Goal: Information Seeking & Learning: Find specific page/section

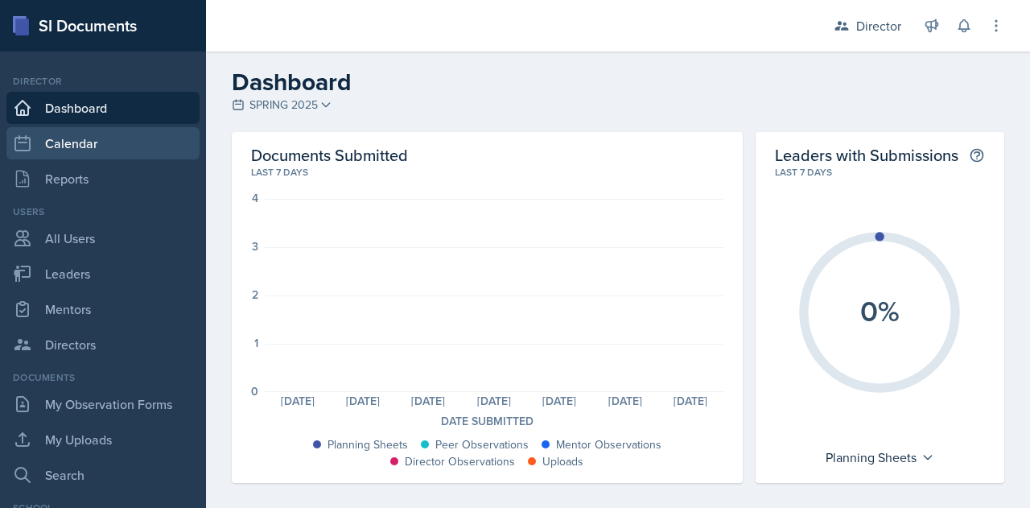
click at [48, 144] on link "Calendar" at bounding box center [102, 143] width 193 height 32
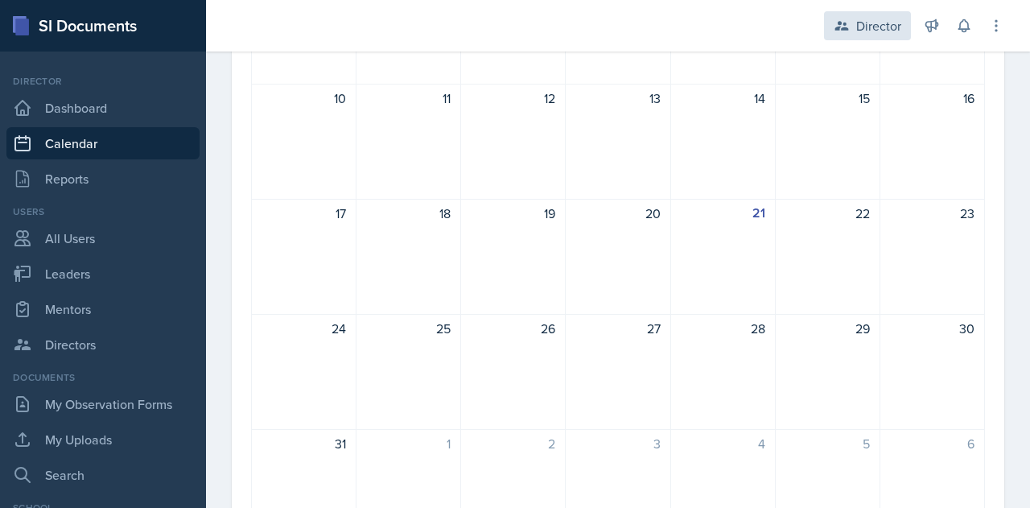
click at [866, 25] on div "Director" at bounding box center [878, 25] width 45 height 19
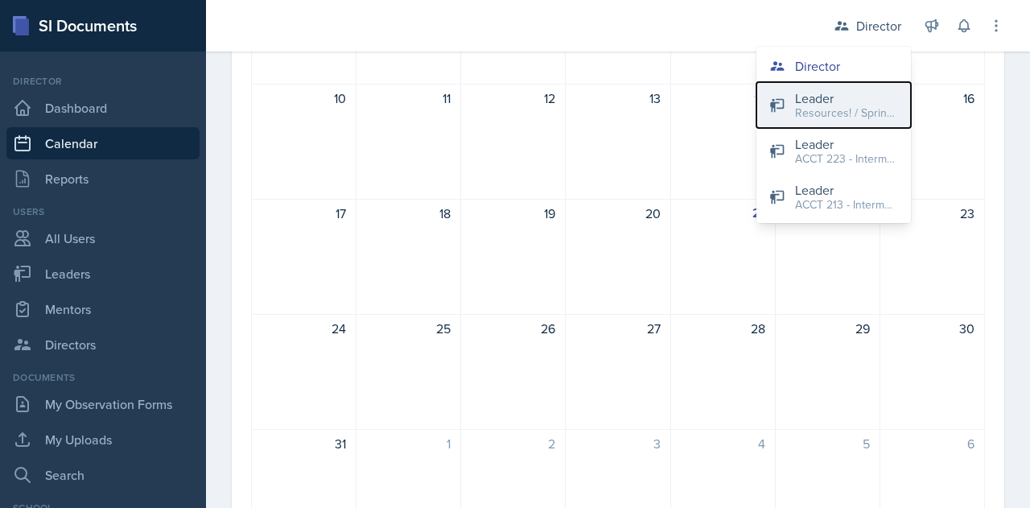
click at [802, 109] on div "Resources! / Spring 2023" at bounding box center [846, 113] width 103 height 17
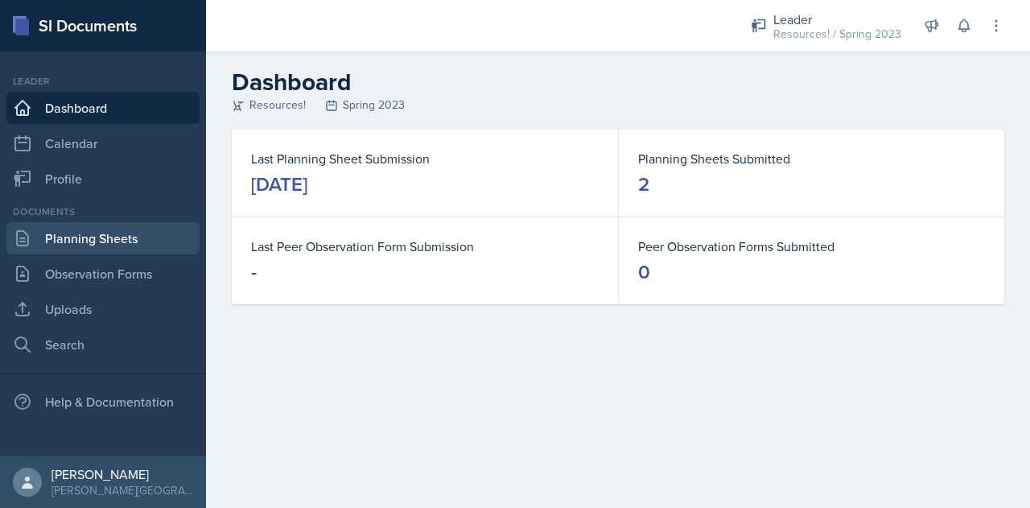
click at [60, 237] on link "Planning Sheets" at bounding box center [102, 238] width 193 height 32
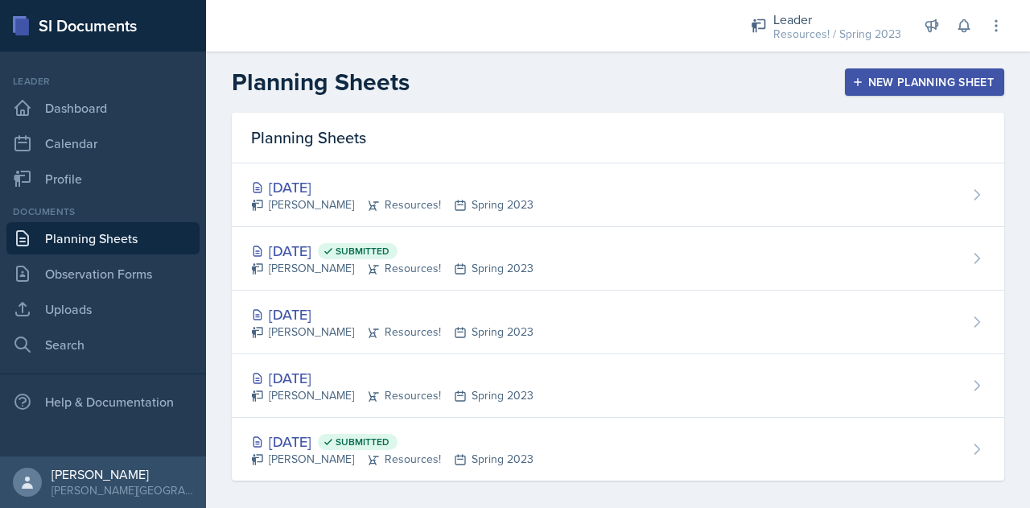
click at [877, 81] on div "New Planning Sheet" at bounding box center [924, 82] width 138 height 13
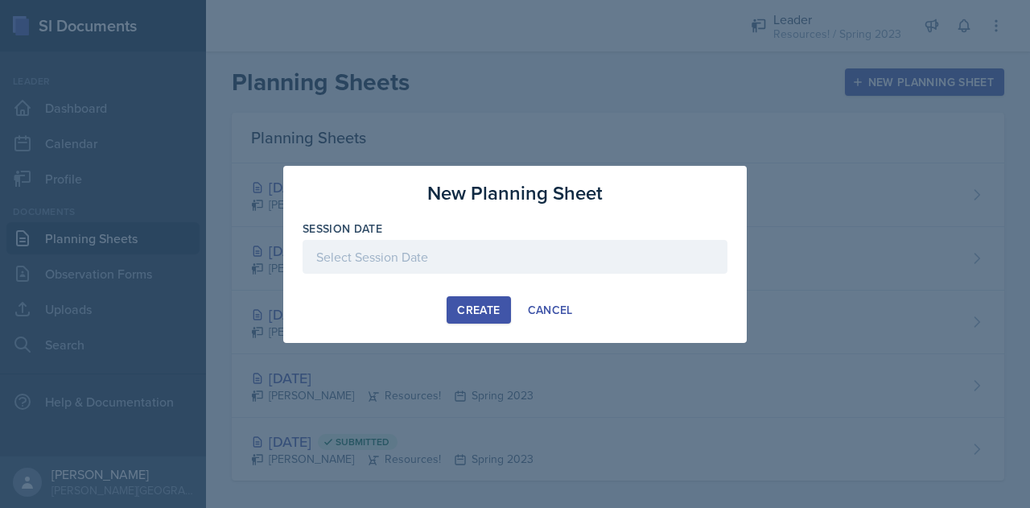
click at [381, 256] on div at bounding box center [515, 257] width 425 height 34
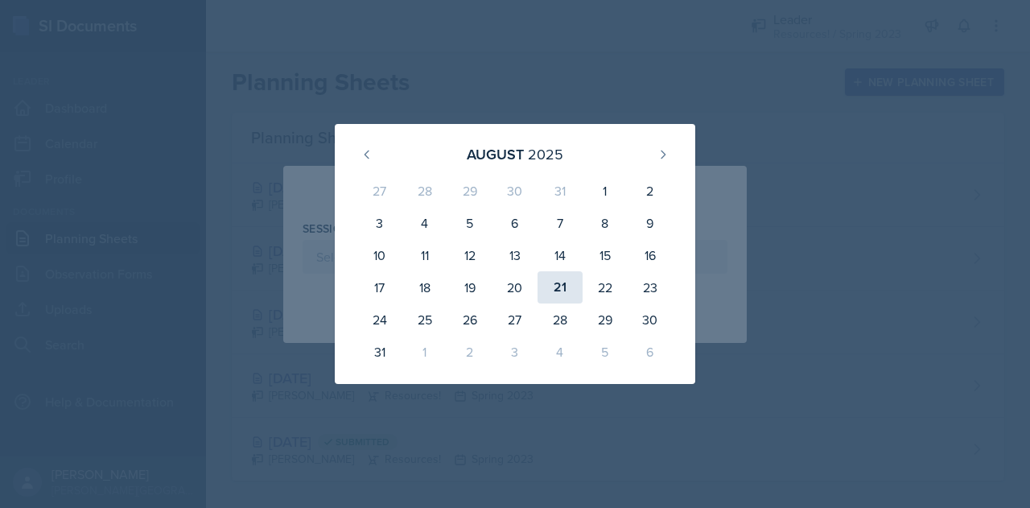
click at [557, 281] on div "21" at bounding box center [560, 287] width 45 height 32
type input "[DATE]"
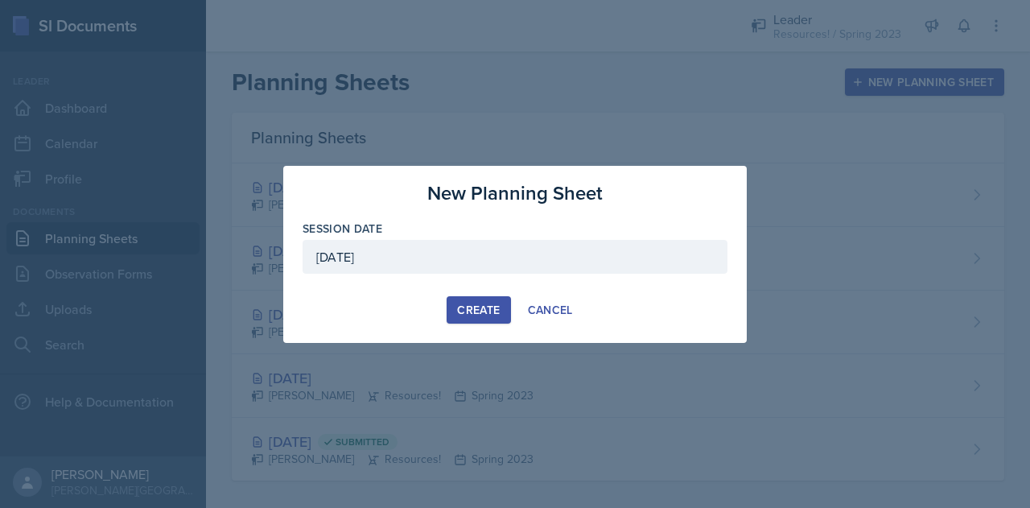
click at [483, 300] on button "Create" at bounding box center [479, 309] width 64 height 27
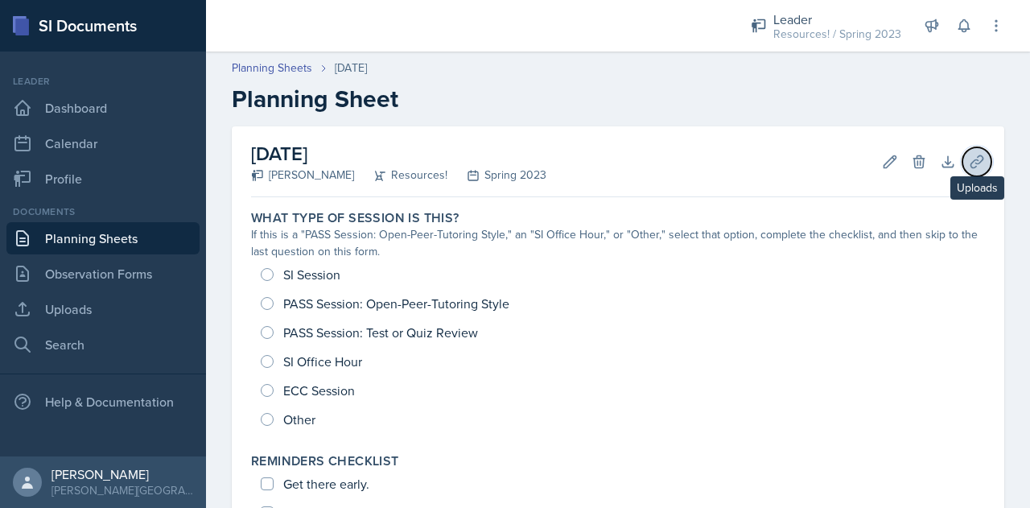
click at [971, 159] on icon at bounding box center [977, 161] width 12 height 12
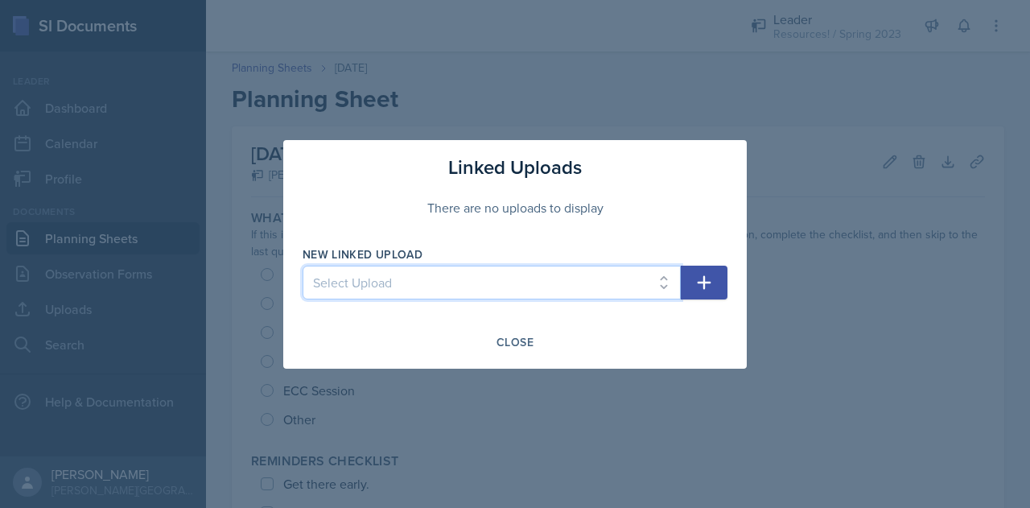
click at [626, 289] on select "Select Upload" at bounding box center [492, 283] width 378 height 34
click at [579, 282] on select "Select Upload" at bounding box center [492, 283] width 378 height 34
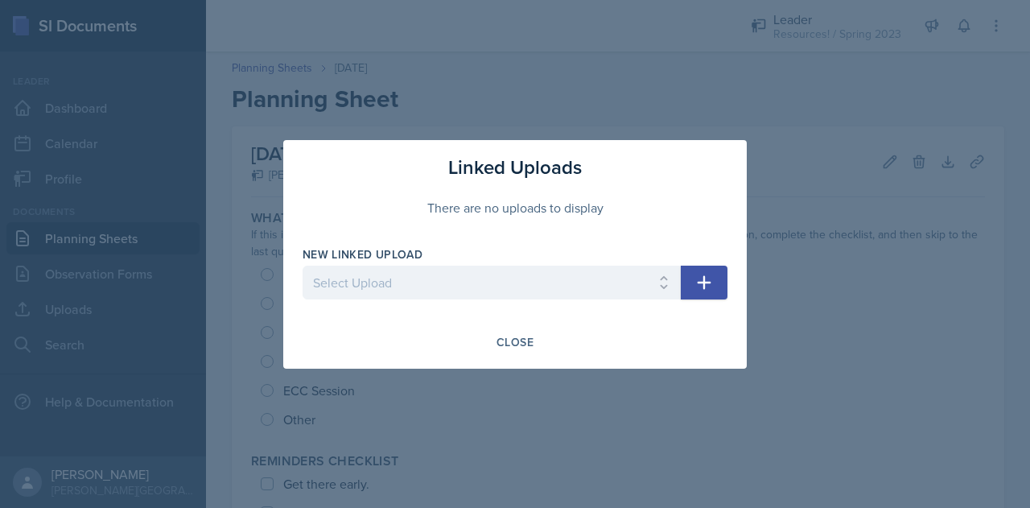
click at [689, 78] on div at bounding box center [515, 254] width 1030 height 508
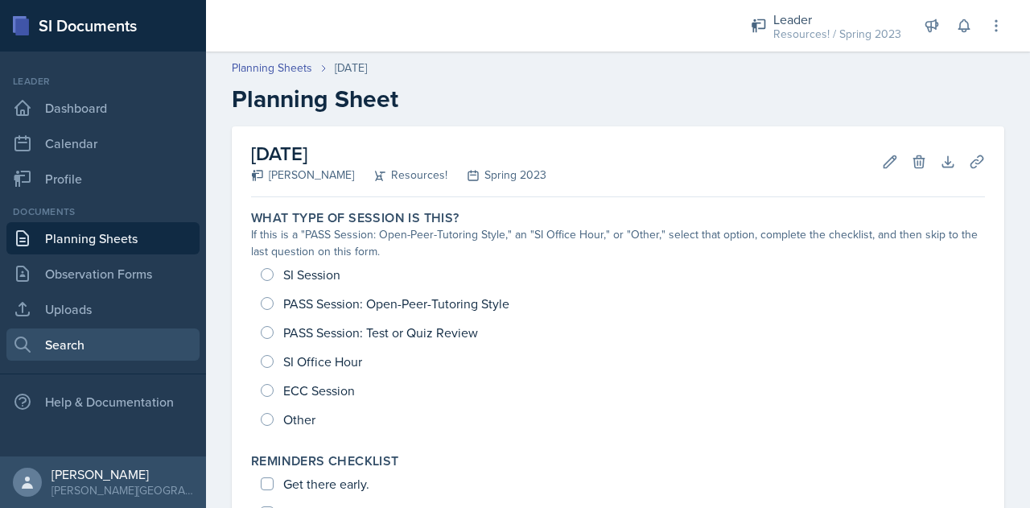
click at [49, 342] on link "Search" at bounding box center [102, 344] width 193 height 32
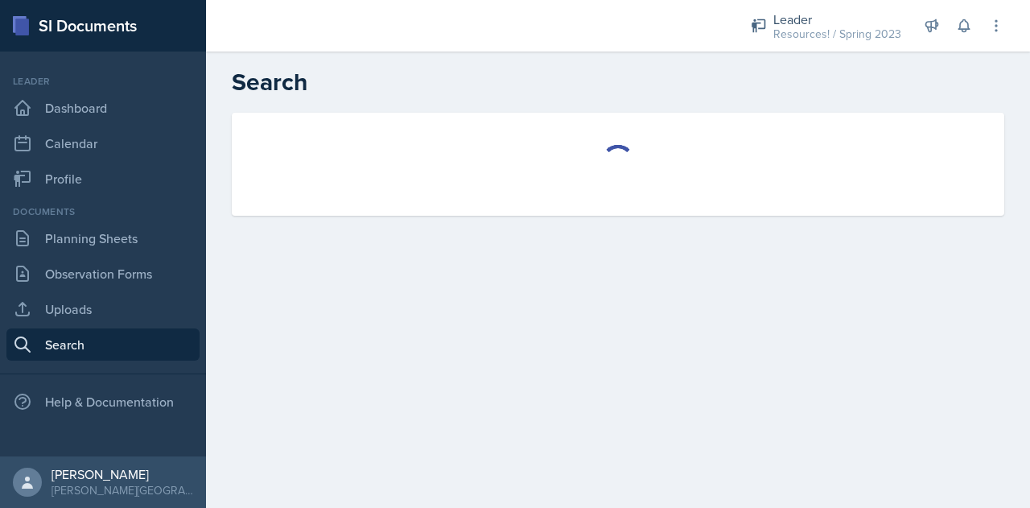
select select "all"
select select "1"
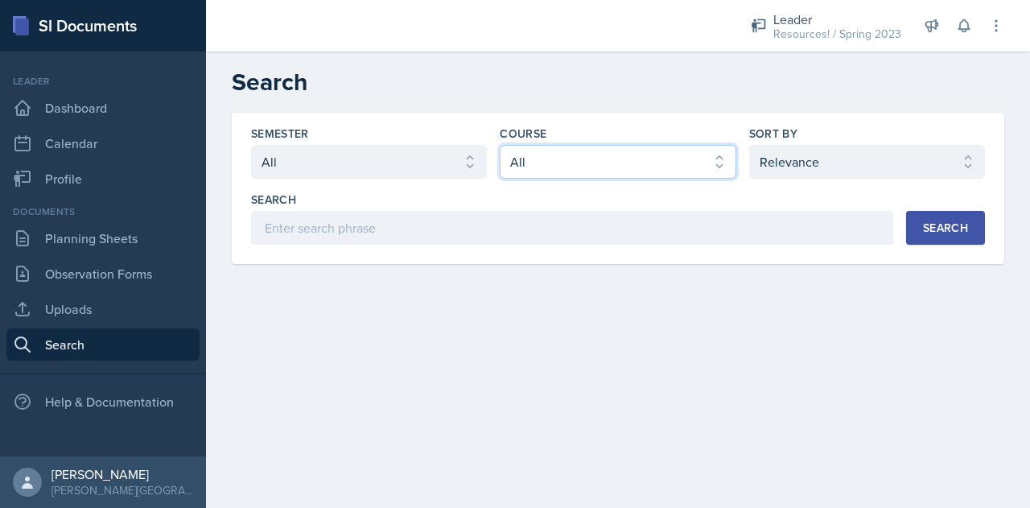
click at [583, 167] on select "Select course All ACCT 113 - Principles of Accounting I ACCT 213 - Intermediate…" at bounding box center [618, 162] width 236 height 34
click at [500, 145] on select "Select course All ACCT 113 - Principles of Accounting I ACCT 213 - Intermediate…" at bounding box center [618, 162] width 236 height 34
click at [952, 233] on div "Search" at bounding box center [945, 227] width 45 height 13
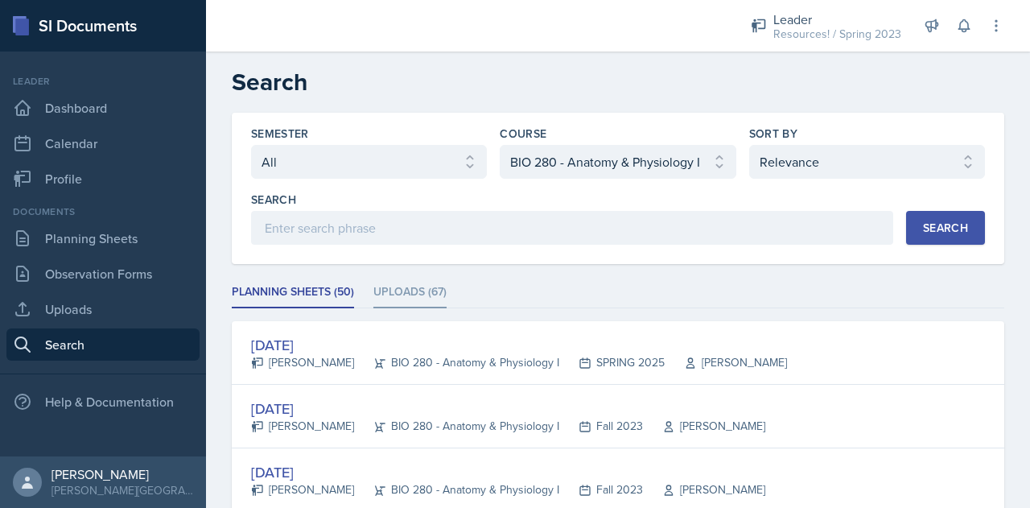
click at [392, 290] on li "Uploads (67)" at bounding box center [409, 292] width 73 height 31
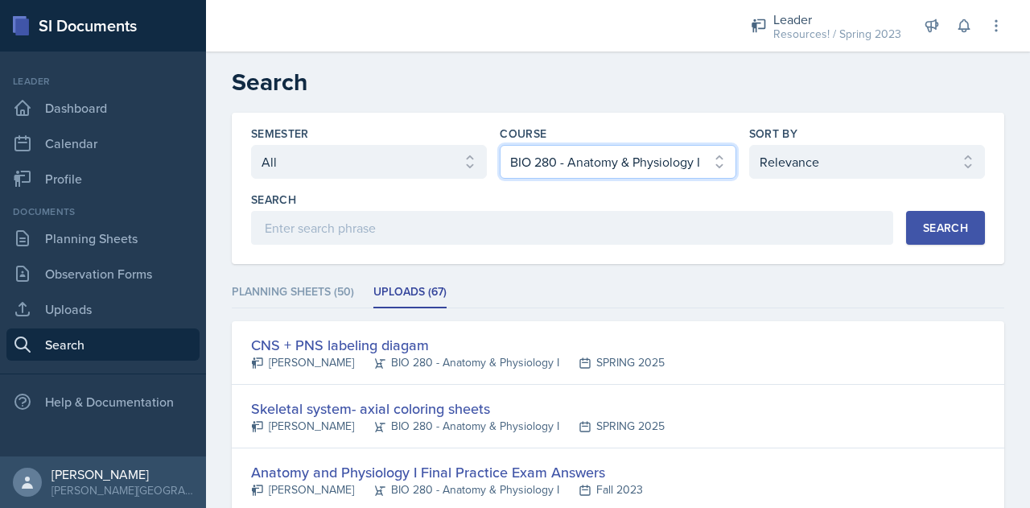
click at [714, 159] on select "Select course All ACCT 113 - Principles of Accounting I ACCT 213 - Intermediate…" at bounding box center [618, 162] width 236 height 34
click at [539, 167] on select "Select course All ACCT 113 - Principles of Accounting I ACCT 213 - Intermediate…" at bounding box center [618, 162] width 236 height 34
click at [562, 174] on select "Select course All ACCT 113 - Principles of Accounting I ACCT 213 - Intermediate…" at bounding box center [618, 162] width 236 height 34
click at [500, 145] on select "Select course All ACCT 113 - Principles of Accounting I ACCT 213 - Intermediate…" at bounding box center [618, 162] width 236 height 34
click at [923, 229] on div "Search" at bounding box center [945, 227] width 45 height 13
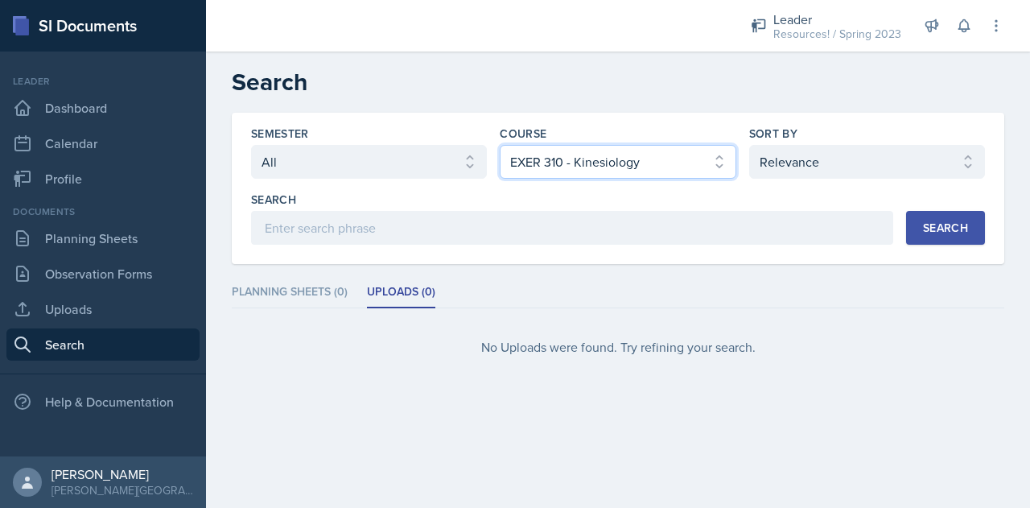
click at [702, 162] on select "Select course All ACCT 113 - Principles of Accounting I ACCT 213 - Intermediate…" at bounding box center [618, 162] width 236 height 34
click at [653, 150] on select "Select course All ACCT 113 - Principles of Accounting I ACCT 213 - Intermediate…" at bounding box center [618, 162] width 236 height 34
click at [671, 157] on select "Select course All ACCT 113 - Principles of Accounting I ACCT 213 - Intermediate…" at bounding box center [618, 162] width 236 height 34
click at [500, 145] on select "Select course All ACCT 113 - Principles of Accounting I ACCT 213 - Intermediate…" at bounding box center [618, 162] width 236 height 34
click at [929, 235] on button "Search" at bounding box center [945, 228] width 79 height 34
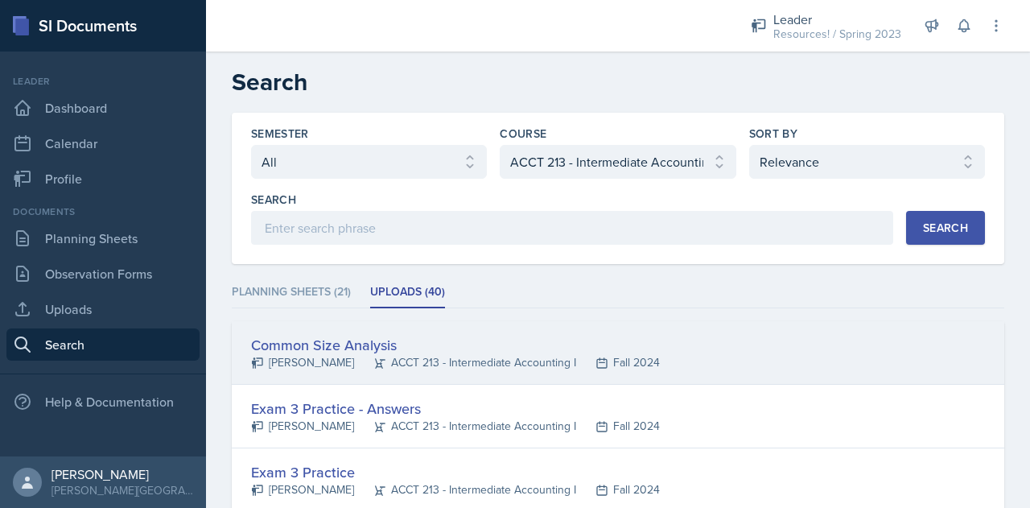
scroll to position [47, 0]
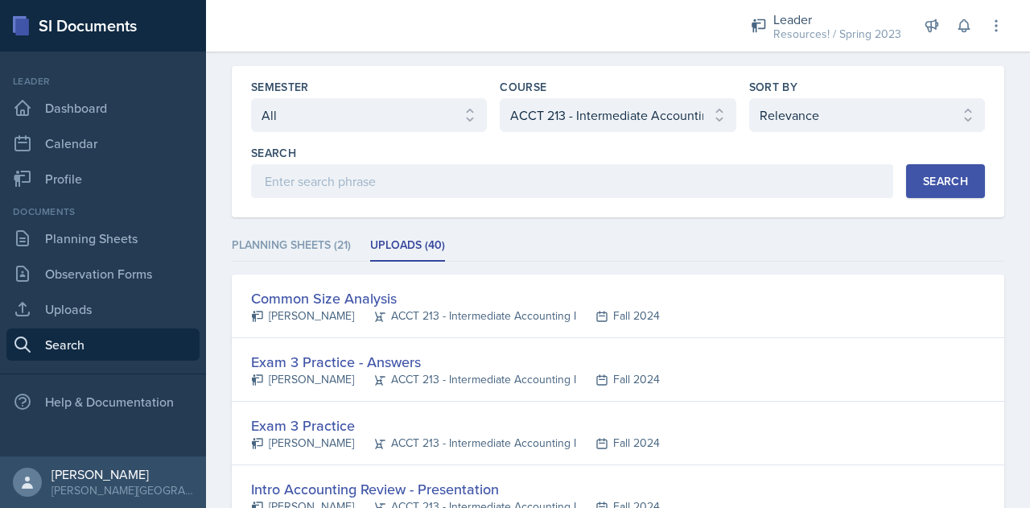
click at [410, 245] on li "Uploads (40)" at bounding box center [407, 245] width 75 height 31
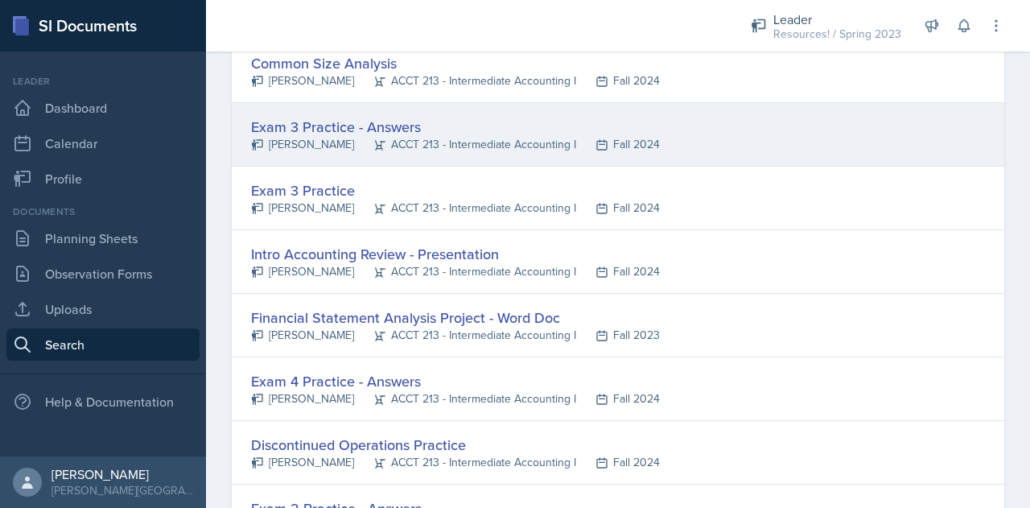
scroll to position [0, 0]
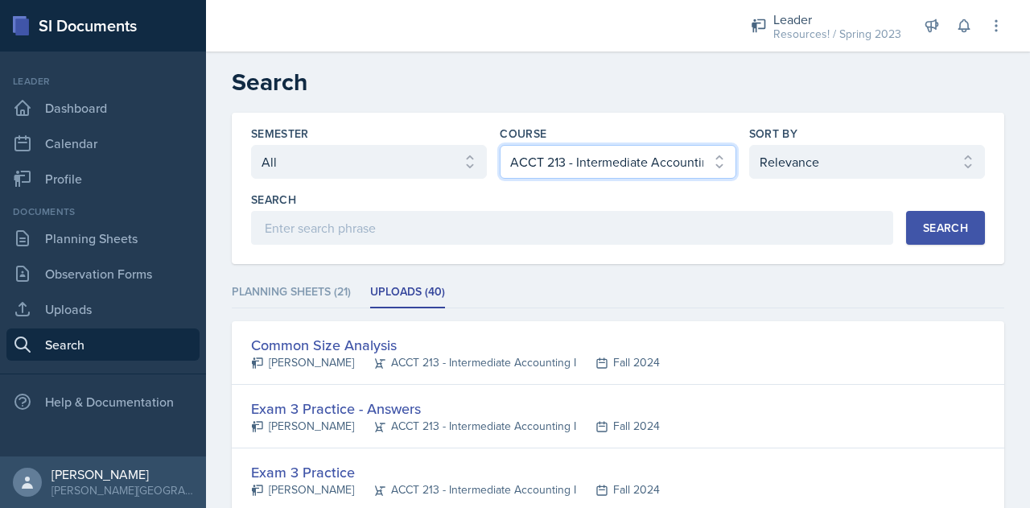
click at [713, 163] on select "Select course All ACCT 113 - Principles of Accounting I ACCT 213 - Intermediate…" at bounding box center [618, 162] width 236 height 34
click at [591, 168] on select "Select course All ACCT 113 - Principles of Accounting I ACCT 213 - Intermediate…" at bounding box center [618, 162] width 236 height 34
click at [705, 155] on select "Select course All ACCT 113 - Principles of Accounting I ACCT 213 - Intermediate…" at bounding box center [618, 162] width 236 height 34
click at [500, 145] on select "Select course All ACCT 113 - Principles of Accounting I ACCT 213 - Intermediate…" at bounding box center [618, 162] width 236 height 34
click at [932, 221] on div "Search" at bounding box center [945, 227] width 45 height 13
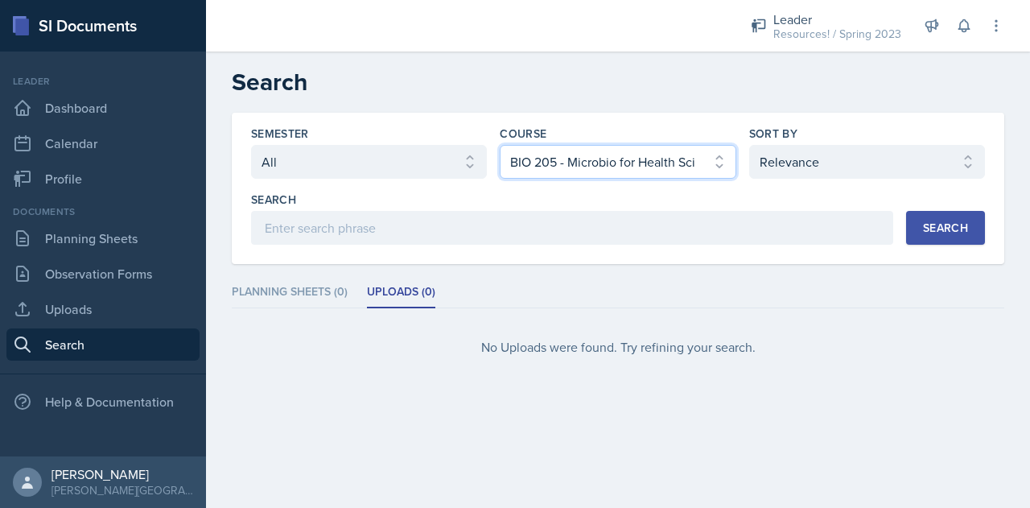
click at [617, 148] on select "Select course All ACCT 113 - Principles of Accounting I ACCT 213 - Intermediate…" at bounding box center [618, 162] width 236 height 34
select select "2289c624-a11f-4207-a588-a945a0860d25"
click at [500, 145] on select "Select course All ACCT 113 - Principles of Accounting I ACCT 213 - Intermediate…" at bounding box center [618, 162] width 236 height 34
click at [953, 225] on div "Search" at bounding box center [945, 227] width 45 height 13
click at [846, 363] on div "No Uploads were found. Try refining your search." at bounding box center [618, 347] width 773 height 52
